Goal: Check status: Check status

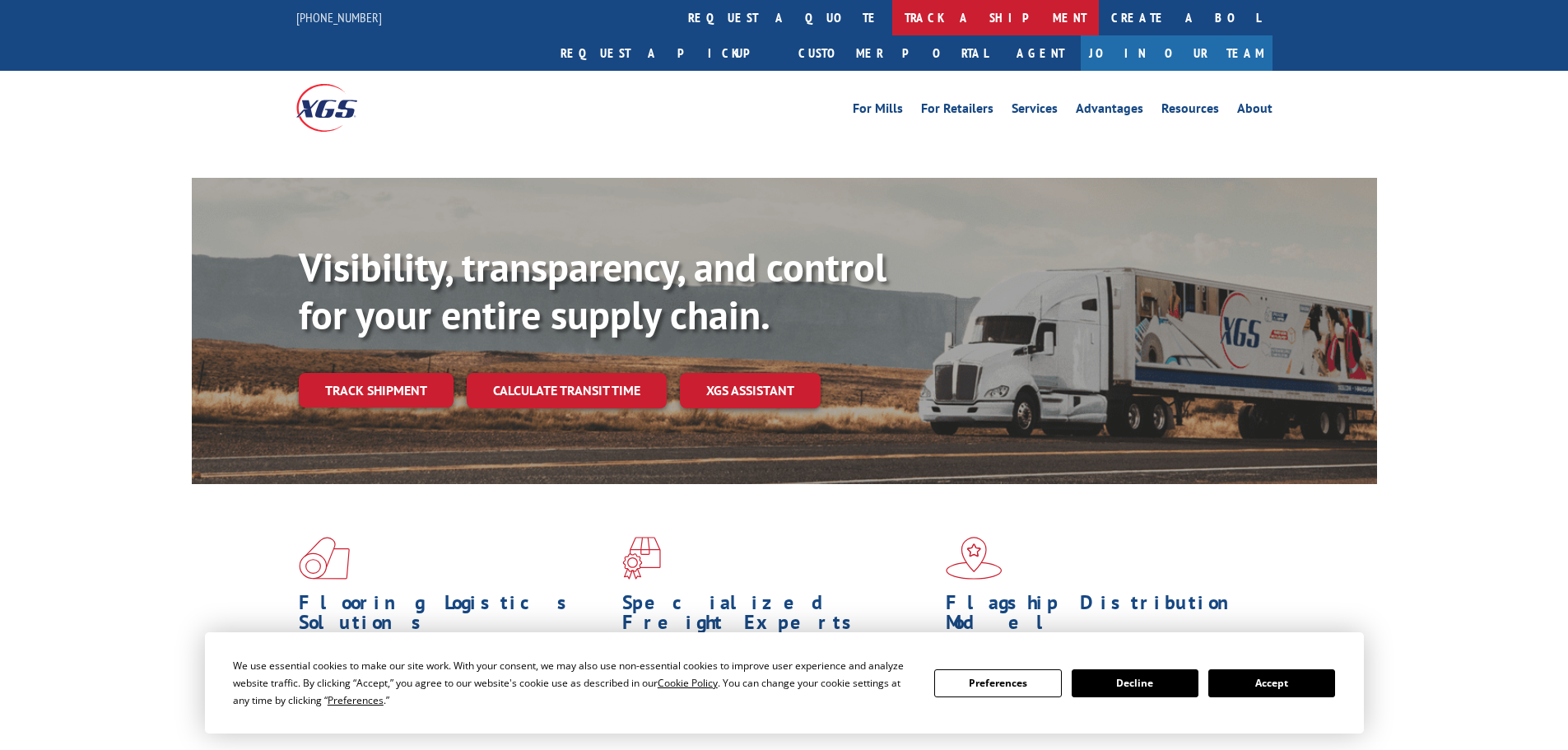
click at [892, 11] on link "track a shipment" at bounding box center [995, 17] width 207 height 35
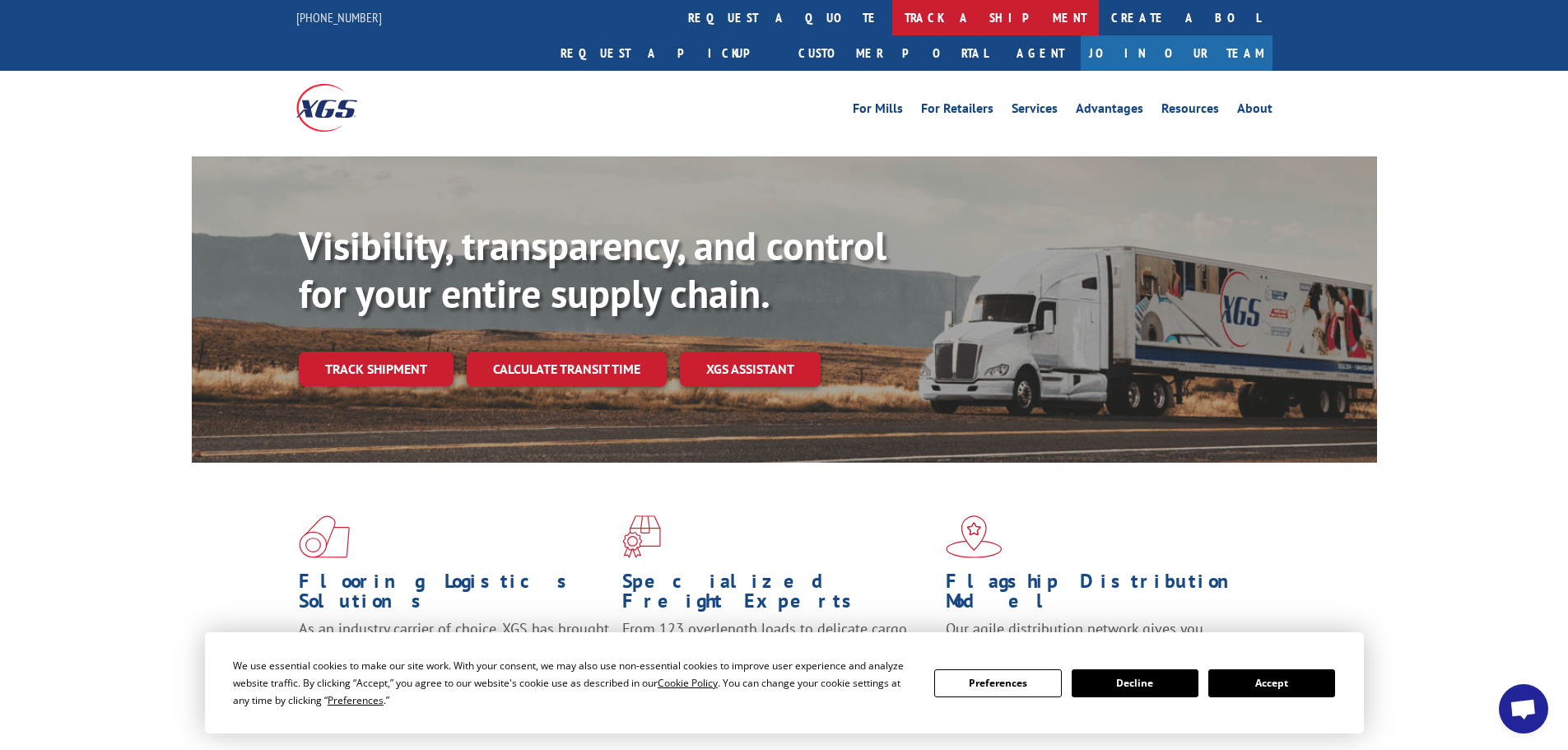
click at [892, 19] on link "track a shipment" at bounding box center [995, 17] width 207 height 35
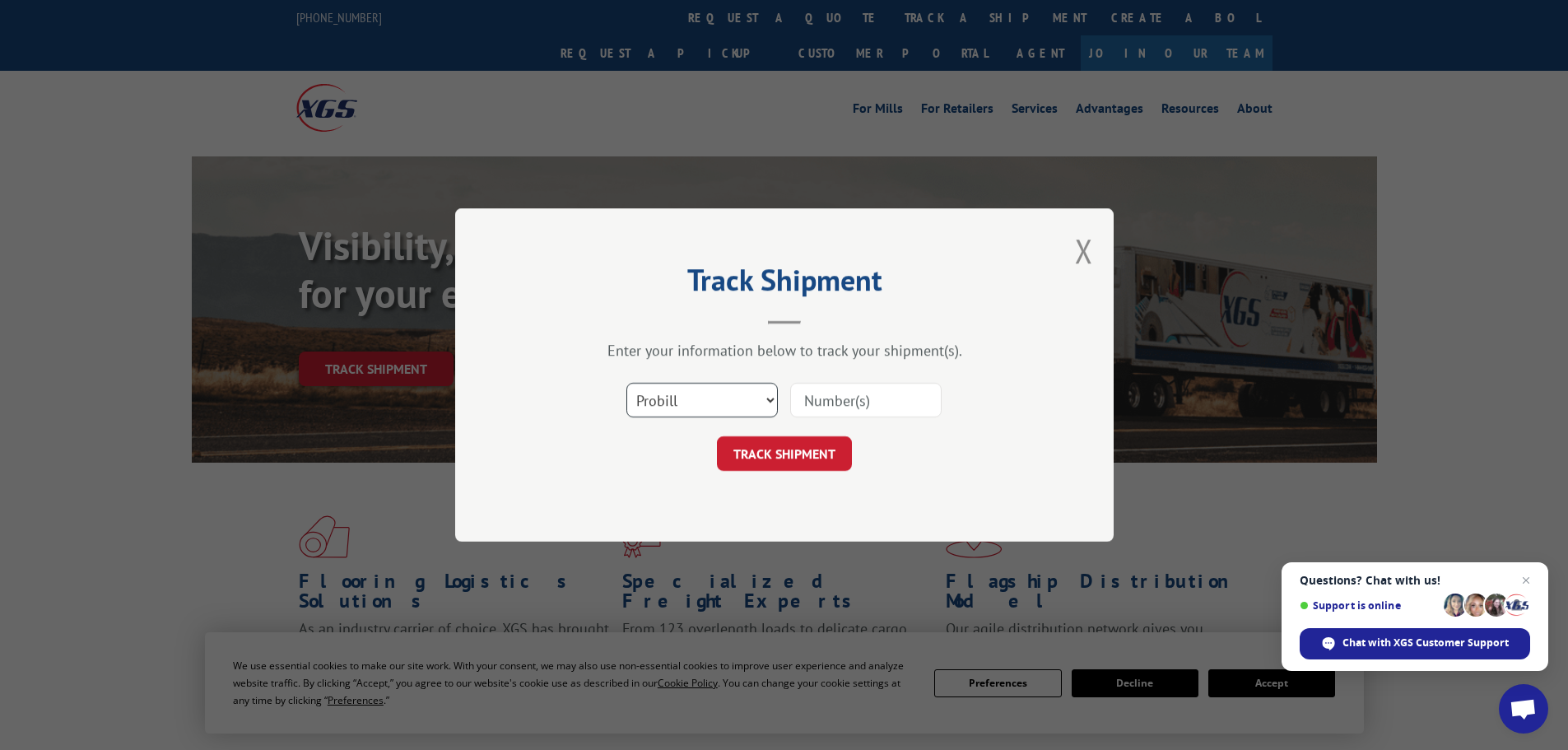
click at [733, 395] on select "Select category... Probill BOL PO" at bounding box center [702, 399] width 151 height 34
select select "bol"
click at [626, 382] on select "Select category... Probill BOL PO" at bounding box center [702, 399] width 151 height 34
click at [838, 400] on input at bounding box center [866, 399] width 151 height 34
paste input "6027218"
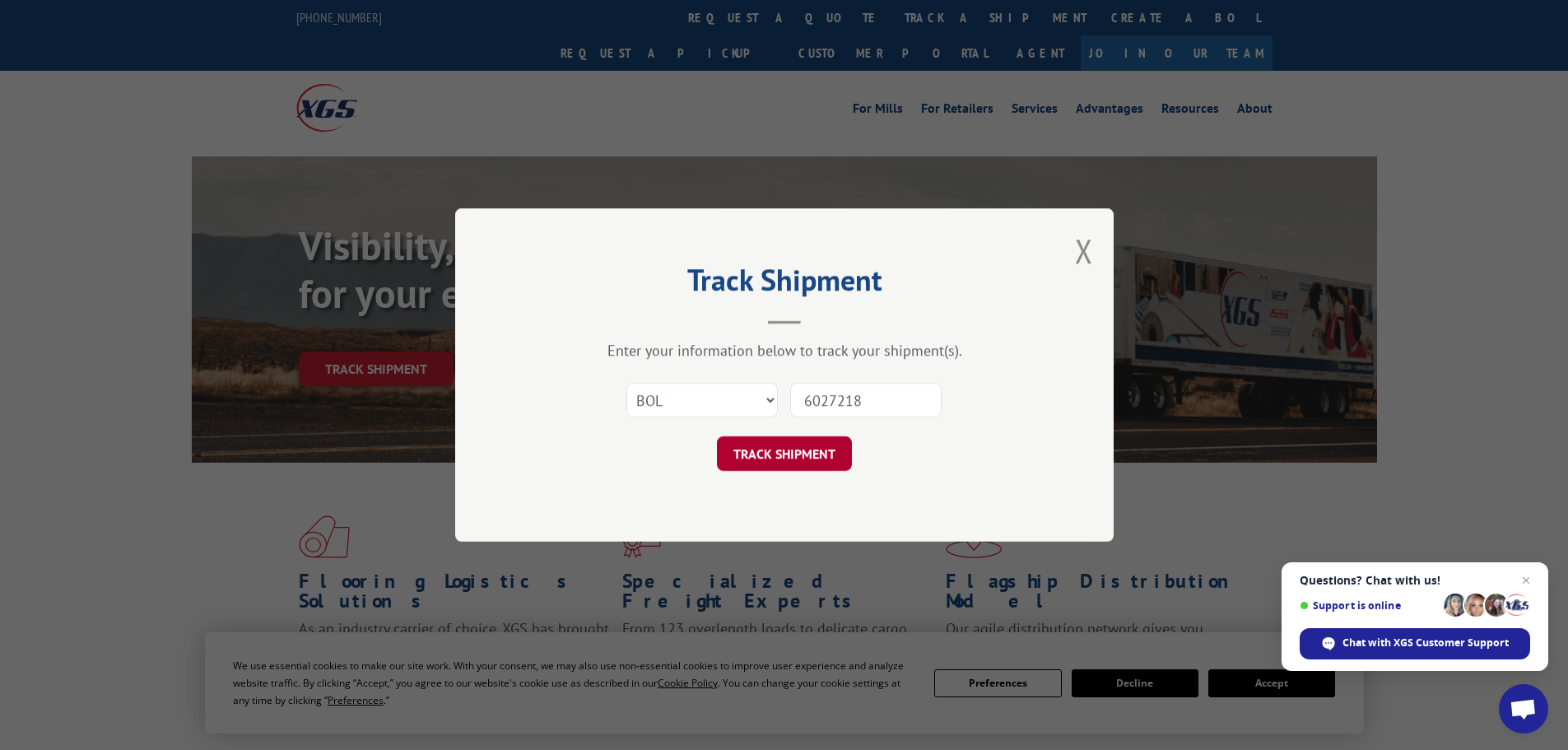
type input "6027218"
click at [841, 458] on button "TRACK SHIPMENT" at bounding box center [784, 453] width 135 height 34
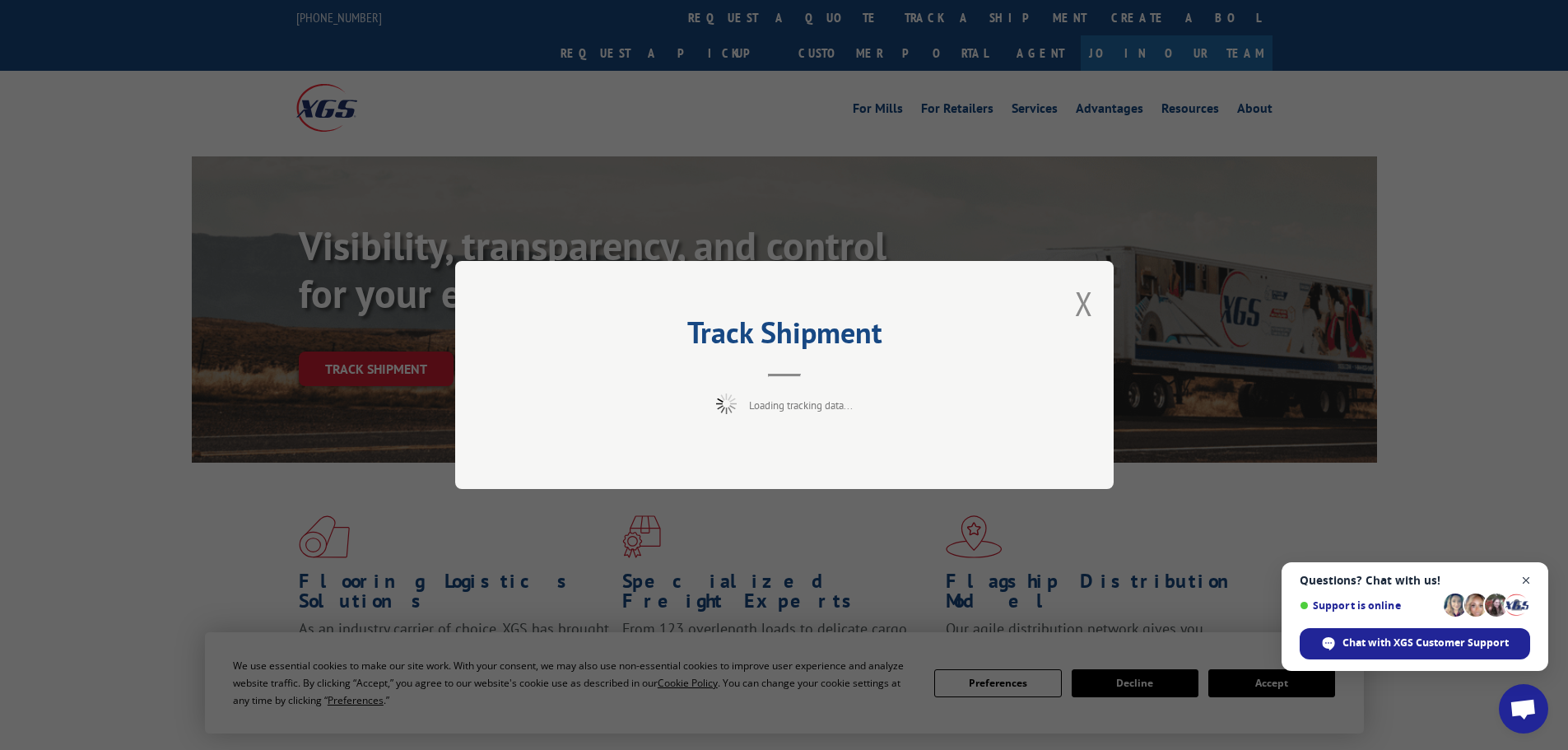
click at [1521, 578] on span "Close chat" at bounding box center [1525, 580] width 20 height 20
